Goal: Find specific page/section: Find specific page/section

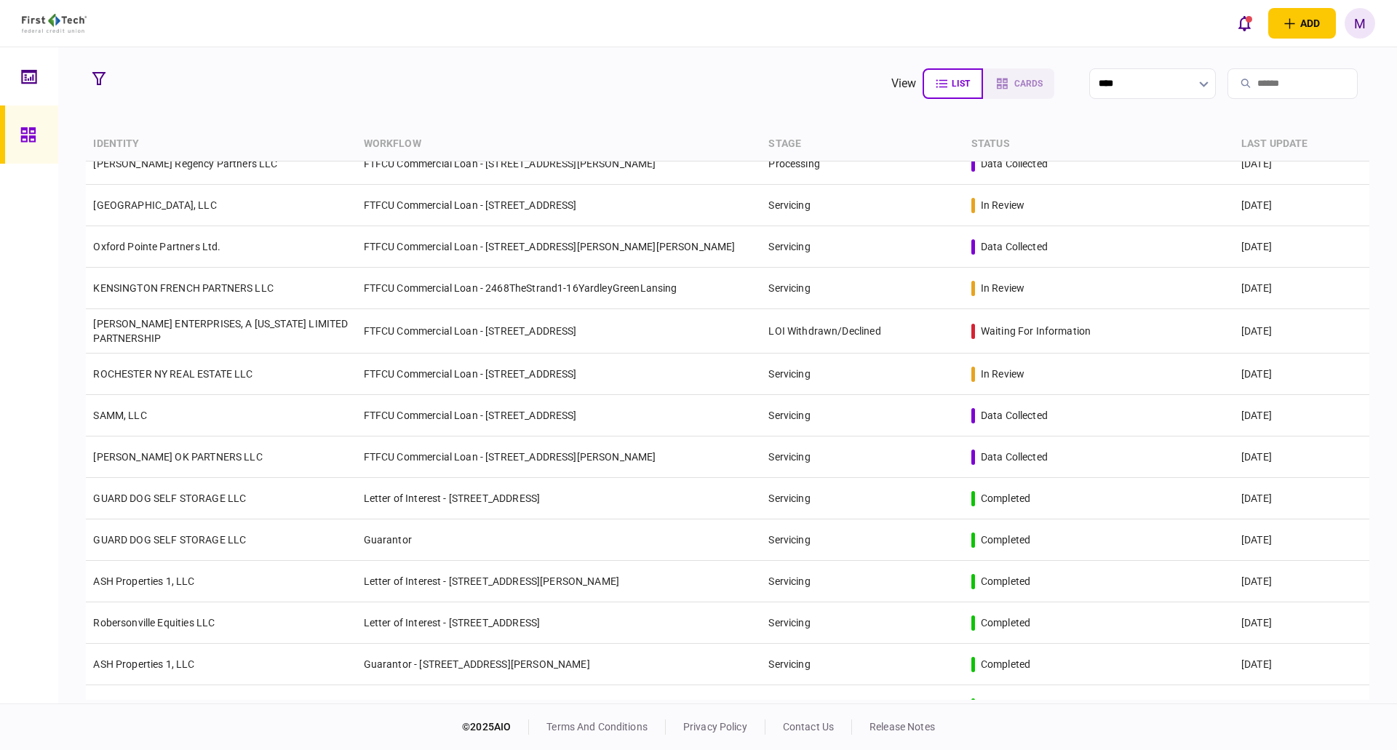
scroll to position [2424, 0]
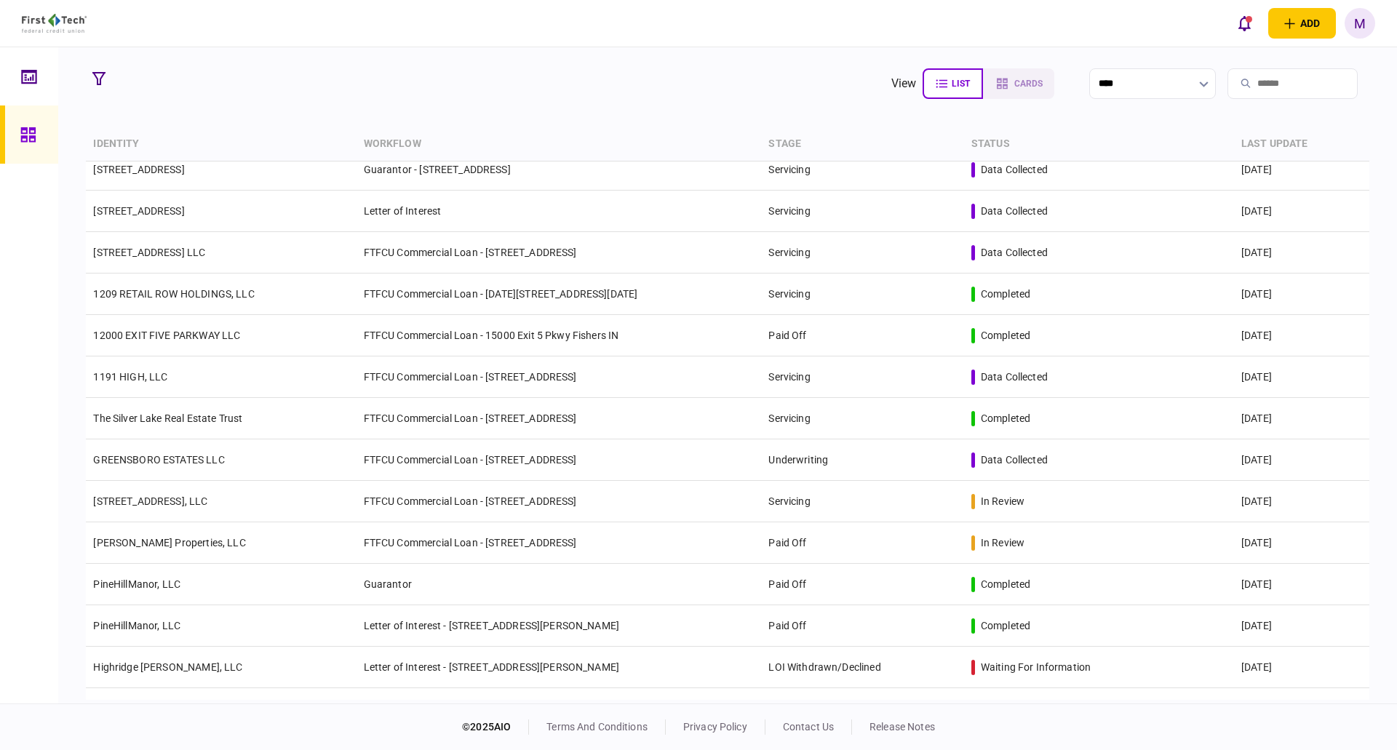
click at [1233, 76] on input "search" at bounding box center [1293, 83] width 130 height 31
type input "***"
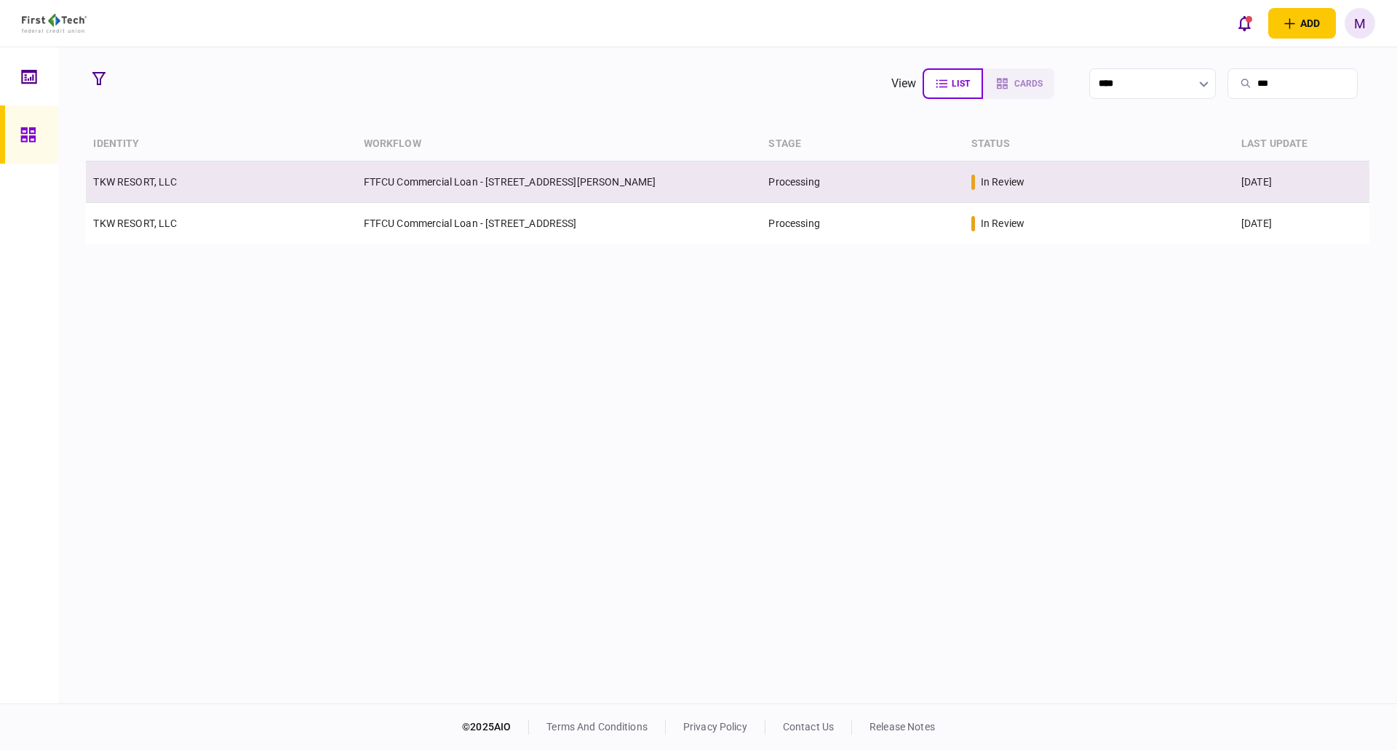
click at [266, 194] on td "TKW RESORT, LLC" at bounding box center [221, 182] width 270 height 41
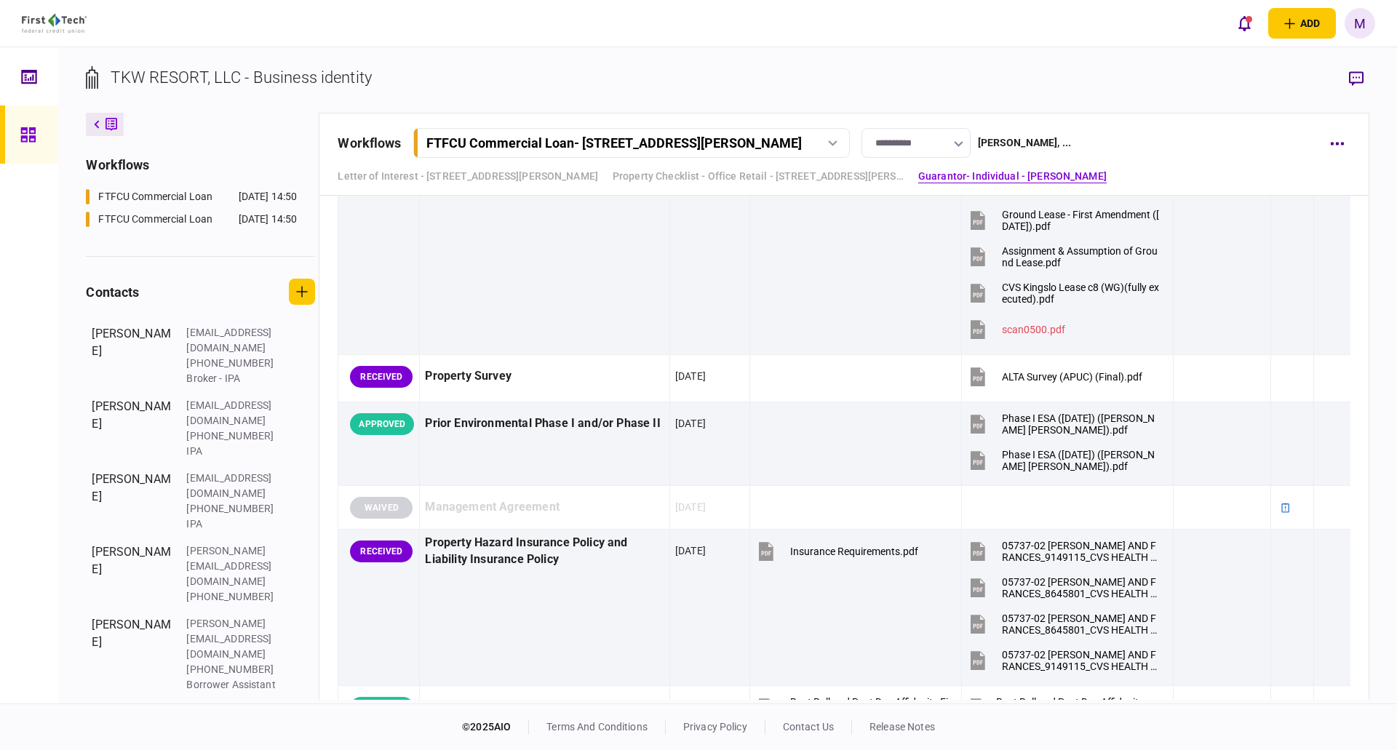
scroll to position [1528, 0]
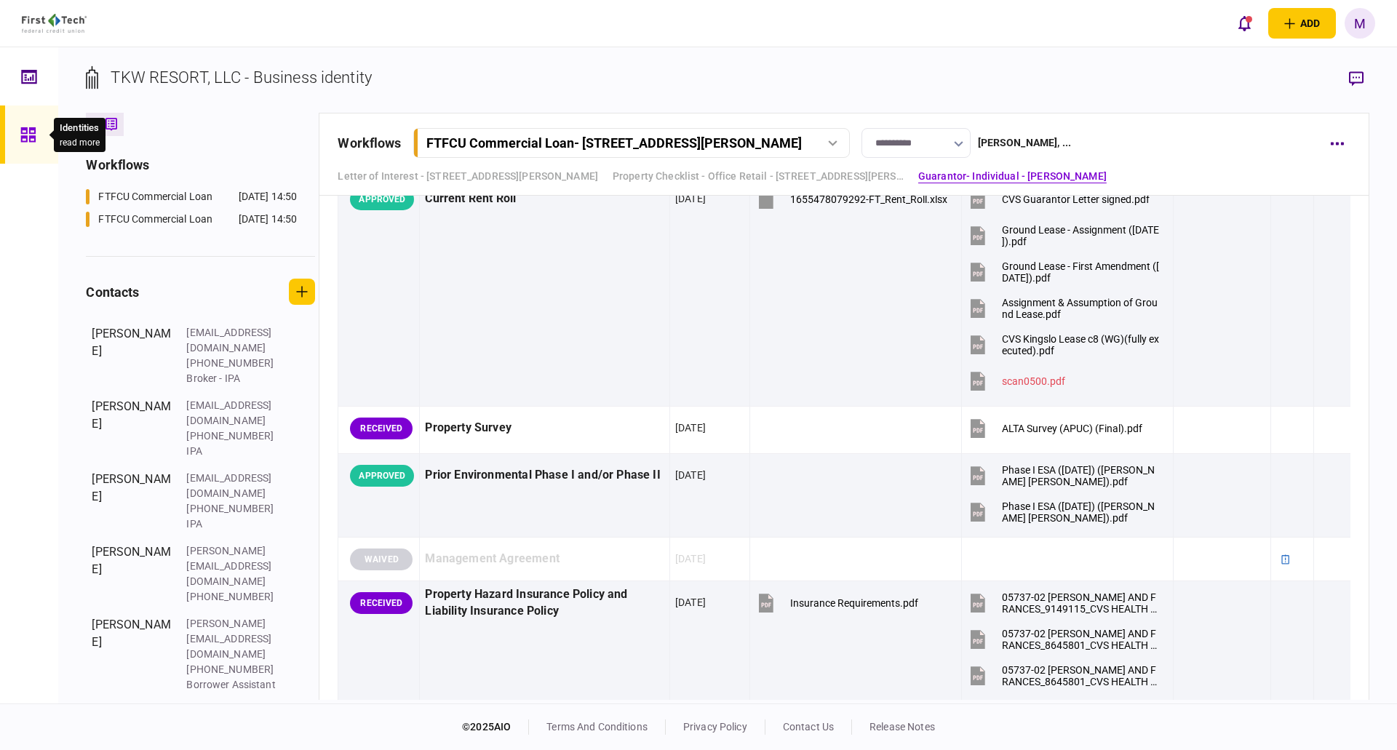
click at [23, 137] on icon at bounding box center [27, 134] width 15 height 15
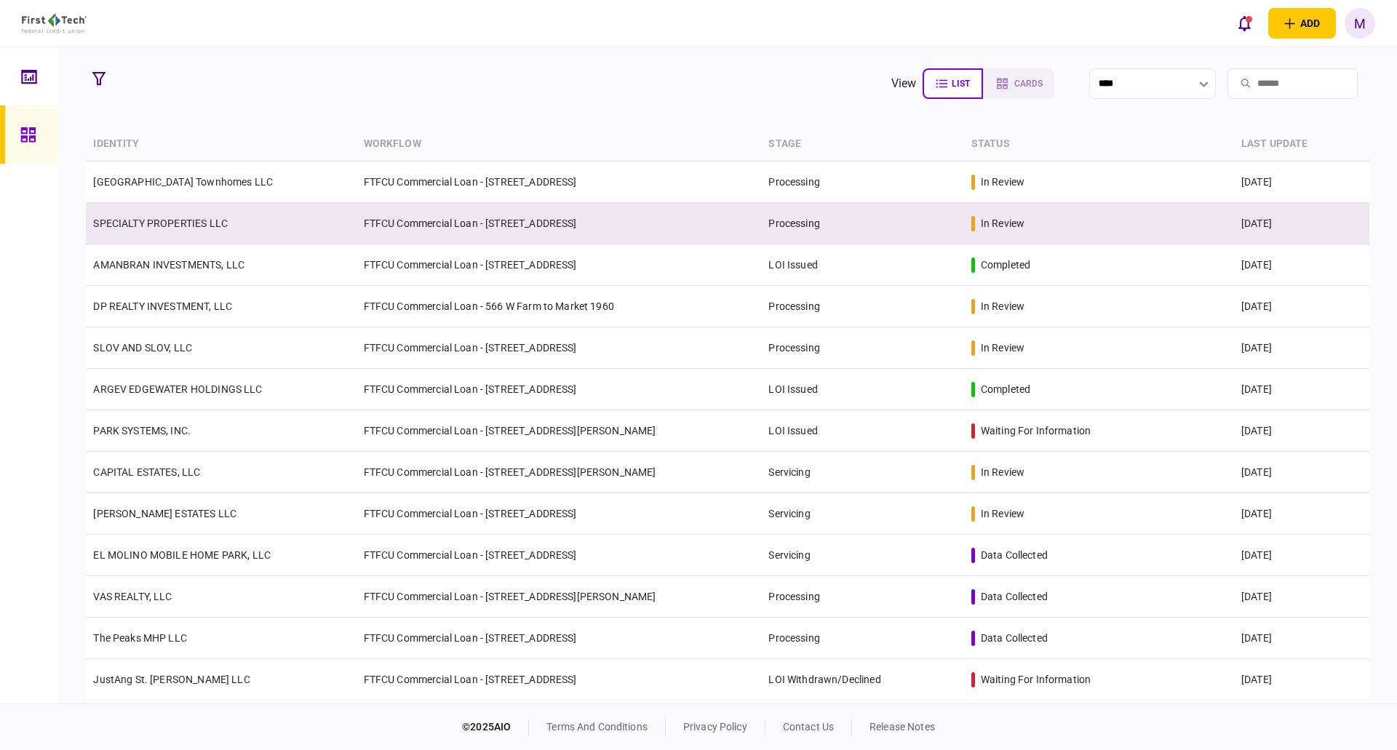
click at [242, 214] on td "SPECIALTY PROPERTIES LLC" at bounding box center [221, 223] width 270 height 41
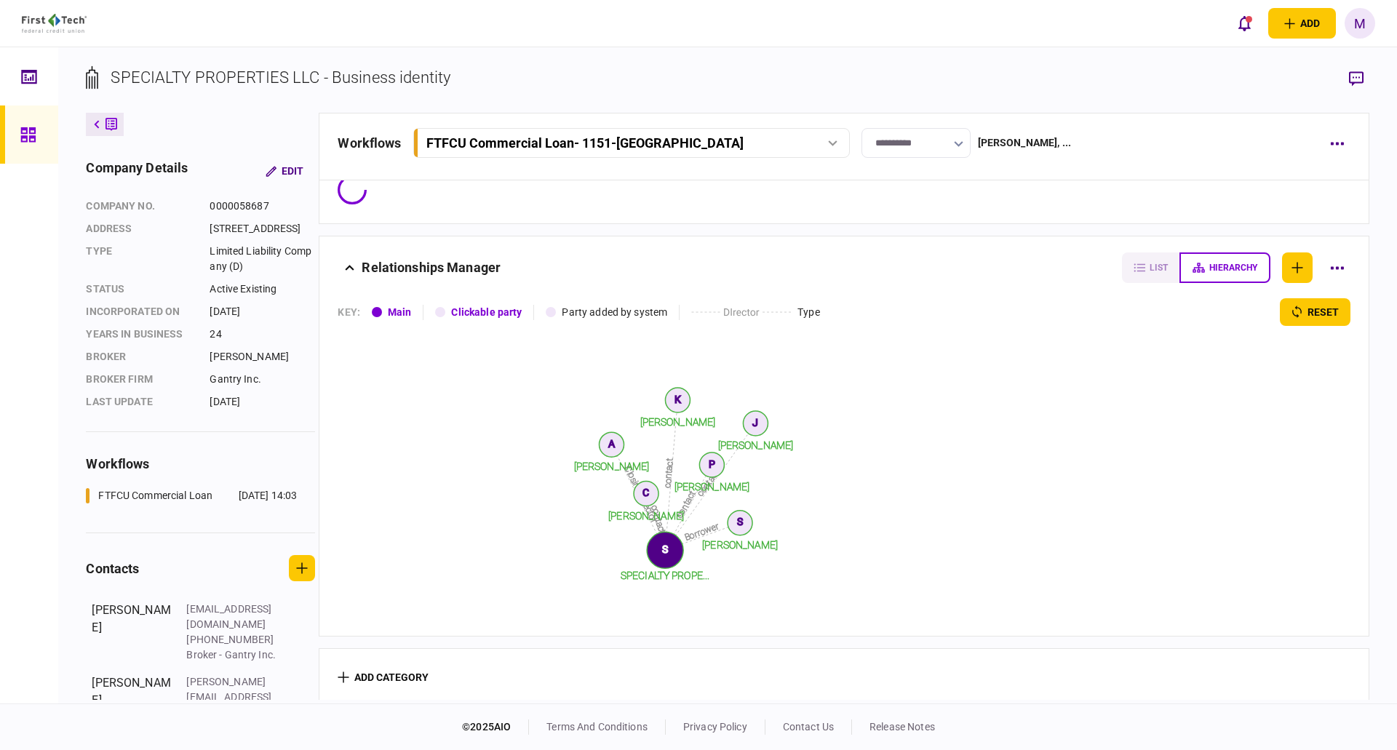
scroll to position [31, 0]
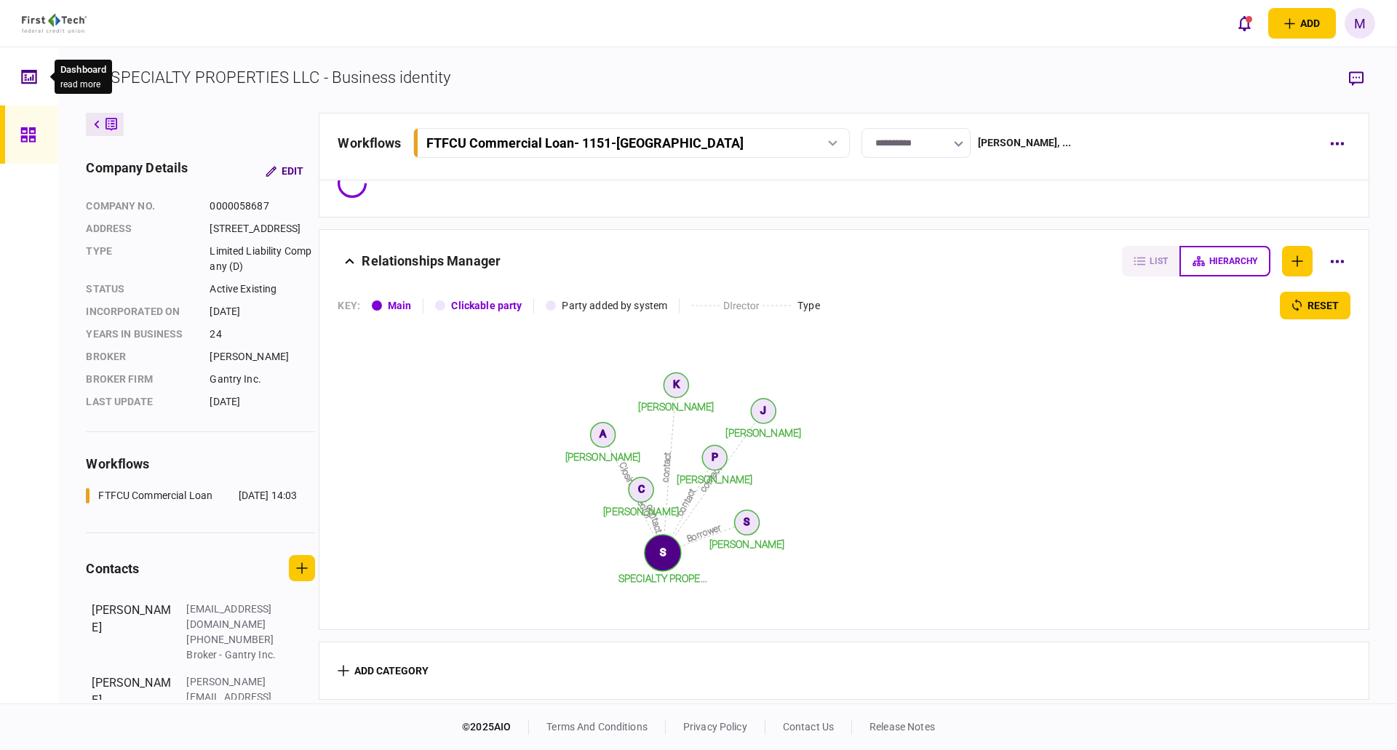
click at [25, 120] on div at bounding box center [31, 135] width 23 height 58
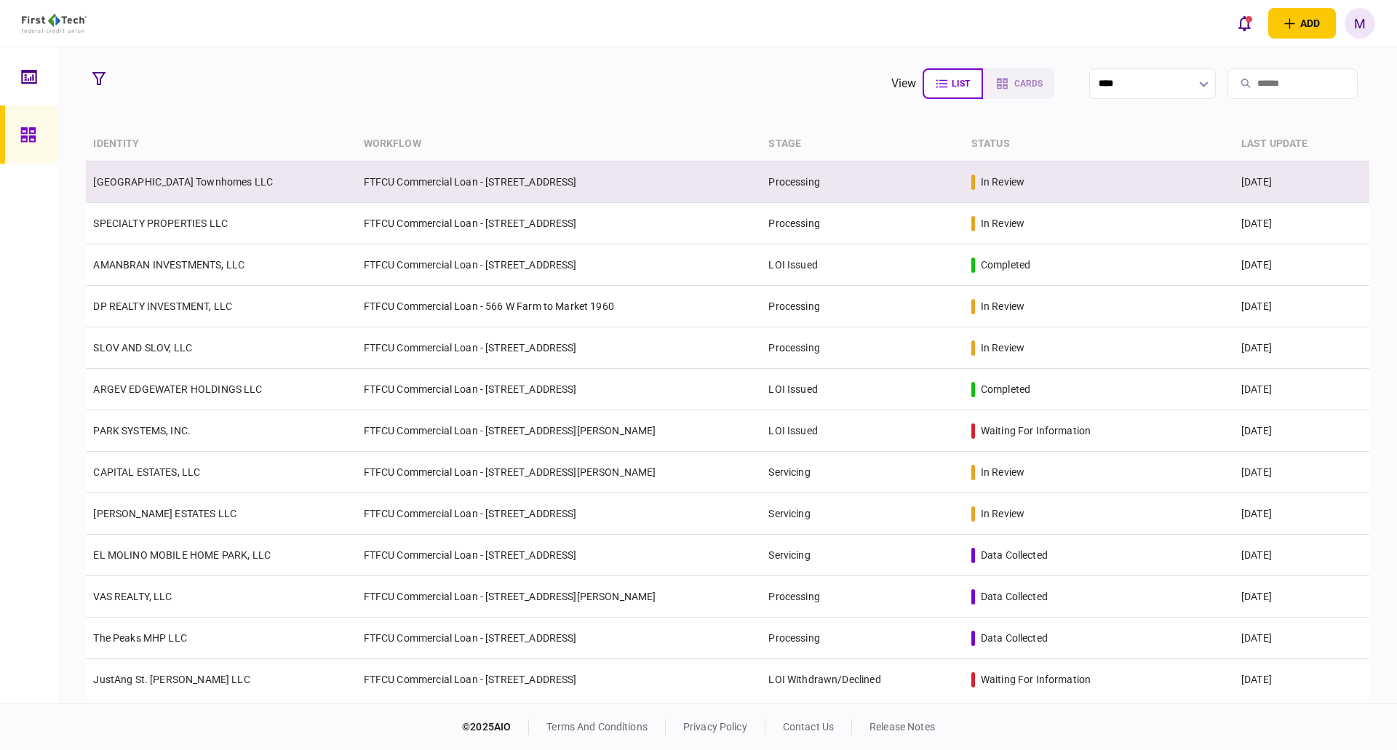
click at [421, 176] on td "FTFCU Commercial Loan - [STREET_ADDRESS]" at bounding box center [559, 182] width 405 height 41
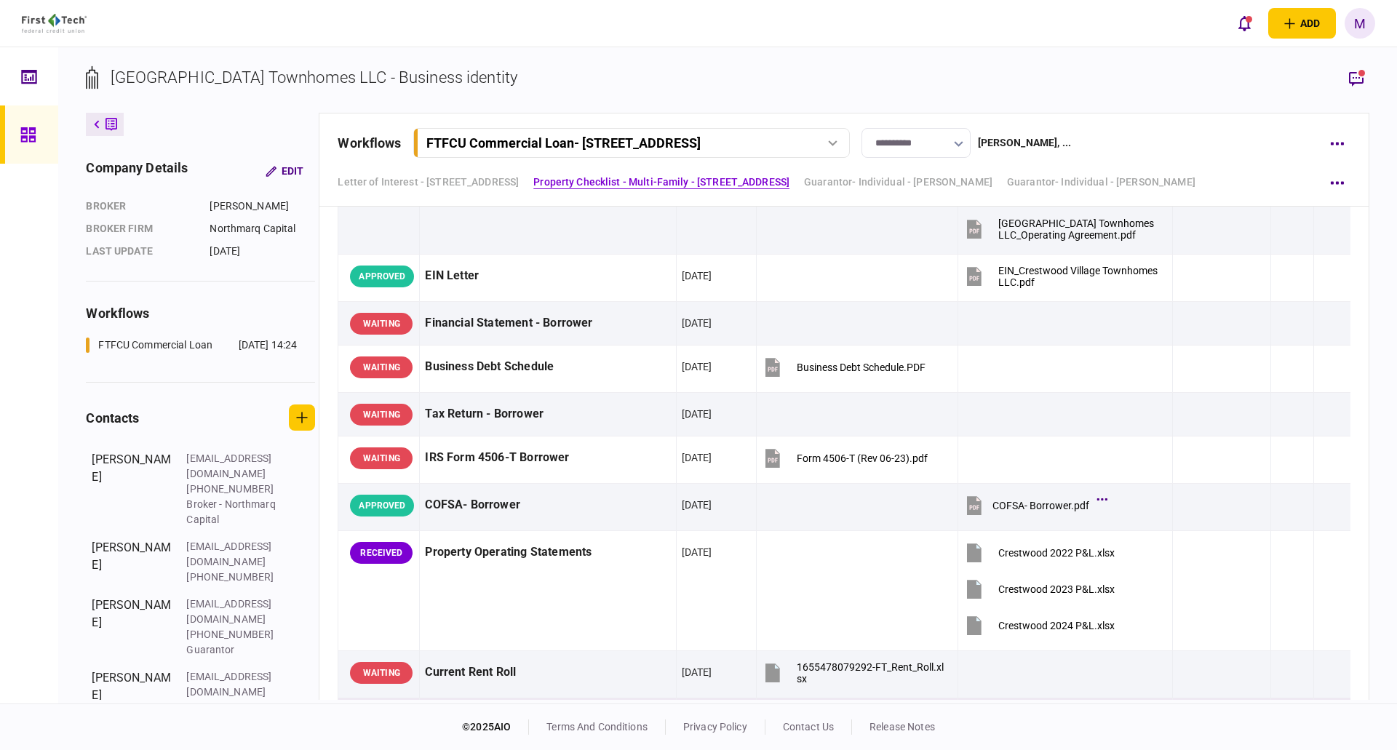
scroll to position [371, 0]
